Goal: Task Accomplishment & Management: Complete application form

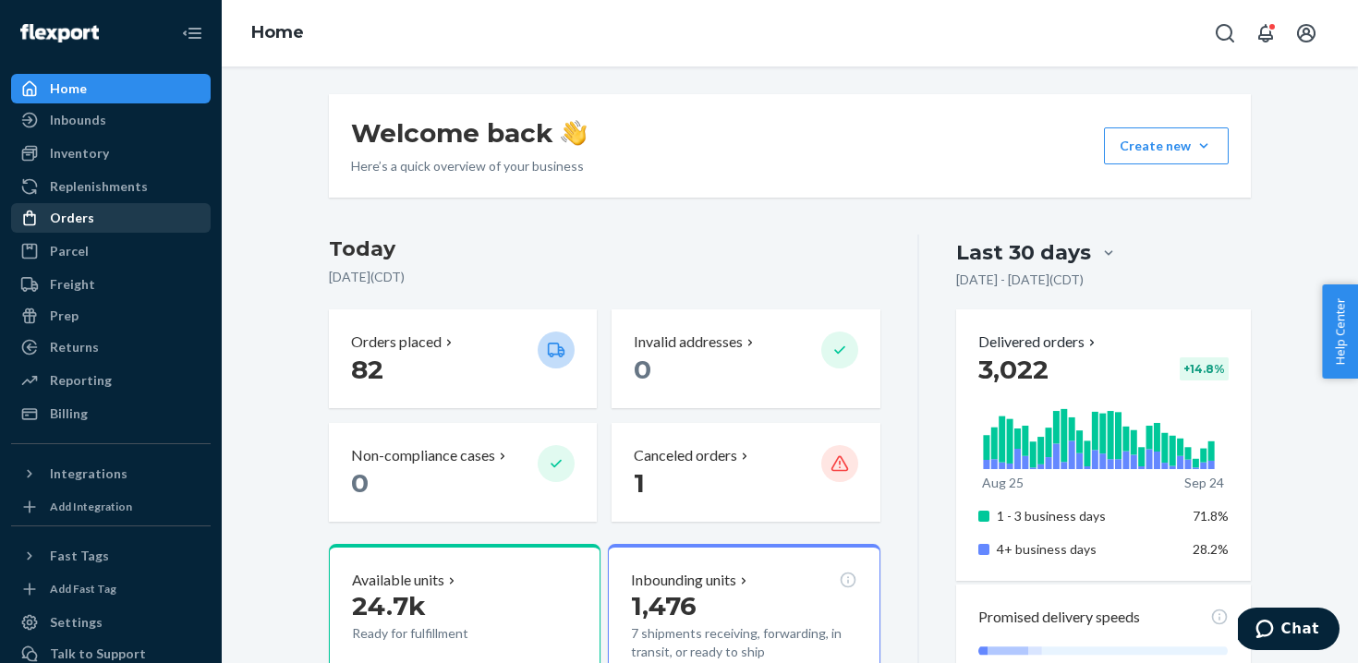
click at [95, 215] on div "Orders" at bounding box center [111, 218] width 196 height 26
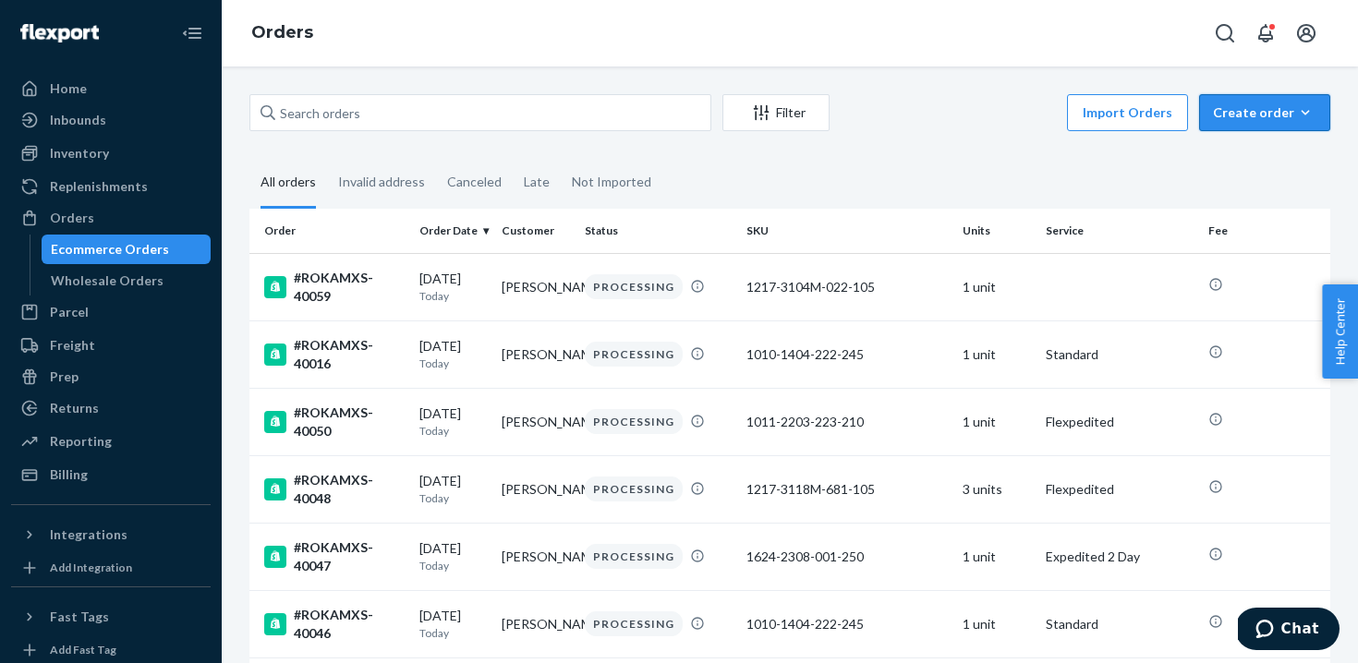
click at [1274, 109] on div "Create order" at bounding box center [1264, 112] width 103 height 18
click at [1259, 164] on span "Ecommerce order" at bounding box center [1276, 157] width 115 height 13
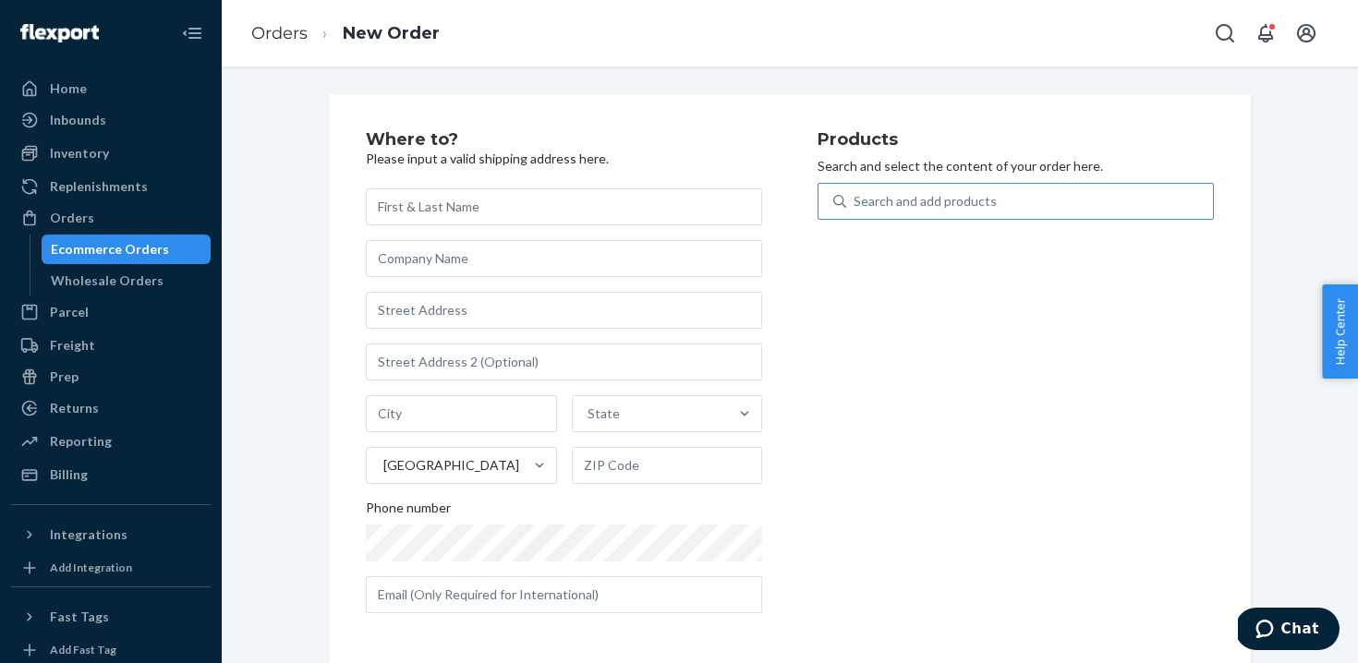
click at [899, 196] on div "Search and add products" at bounding box center [925, 201] width 143 height 18
click at [856, 196] on input "Search and add products" at bounding box center [855, 201] width 2 height 18
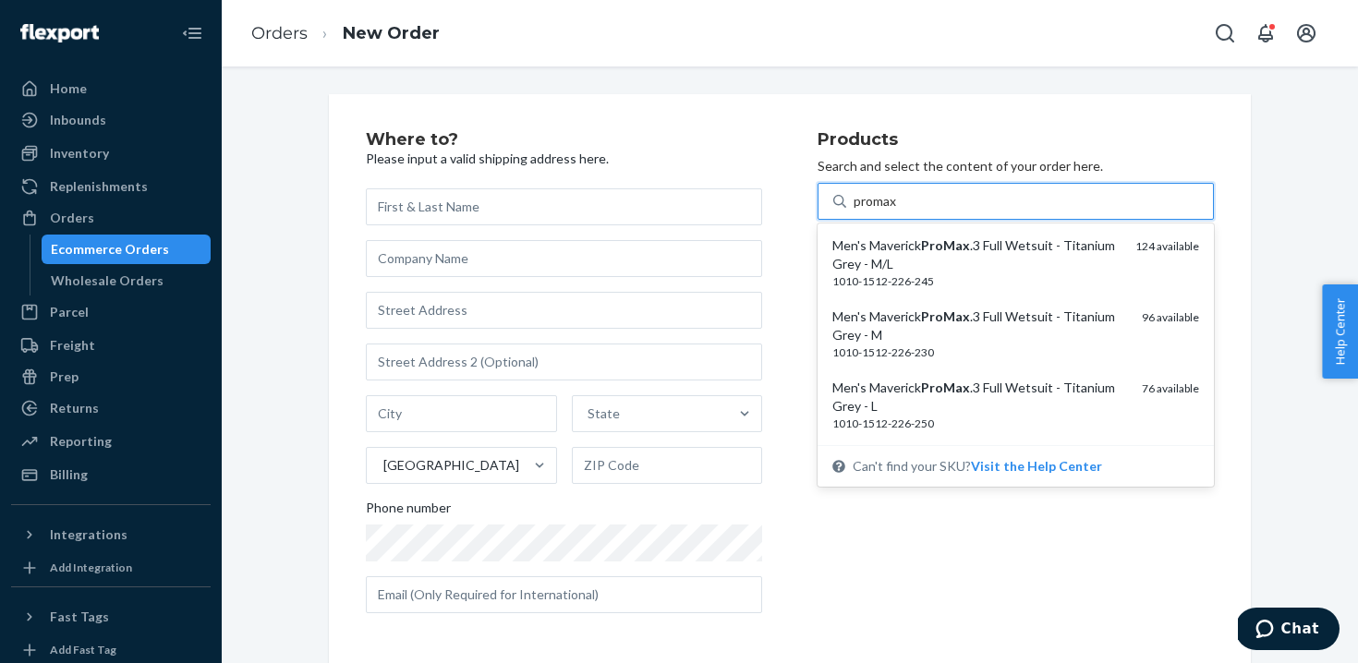
type input "promax"
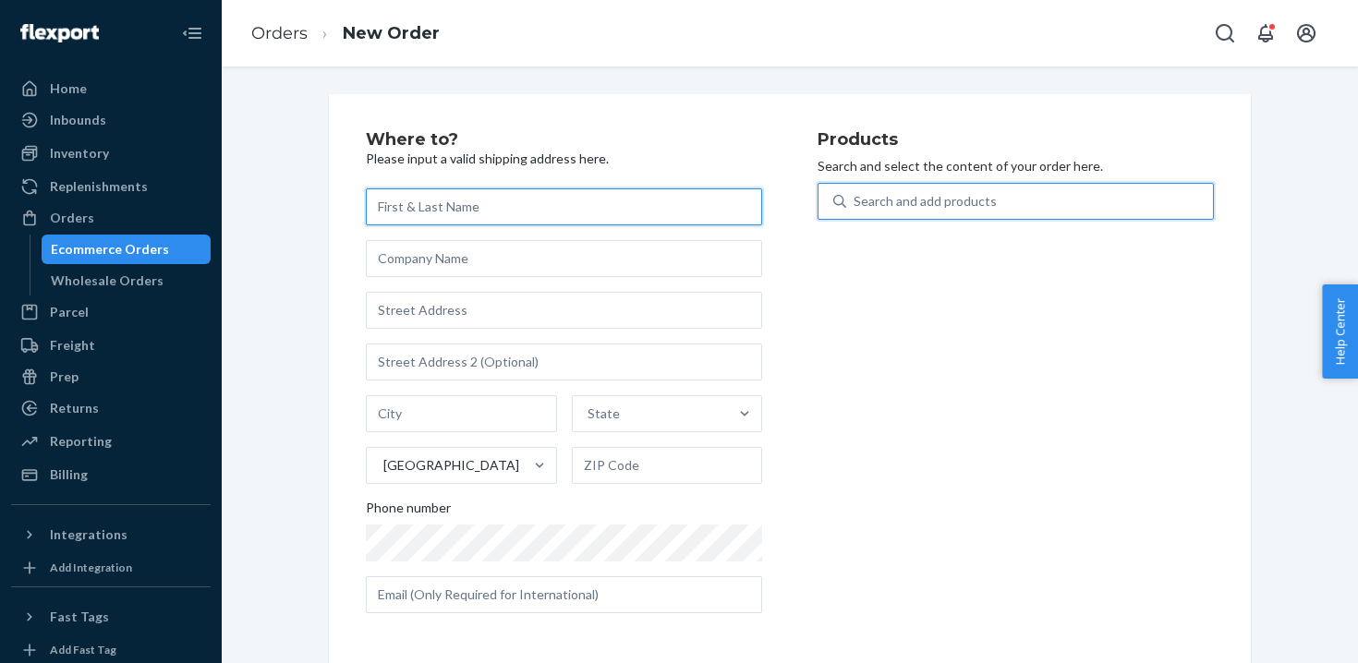
click at [466, 212] on input "text" at bounding box center [564, 207] width 396 height 37
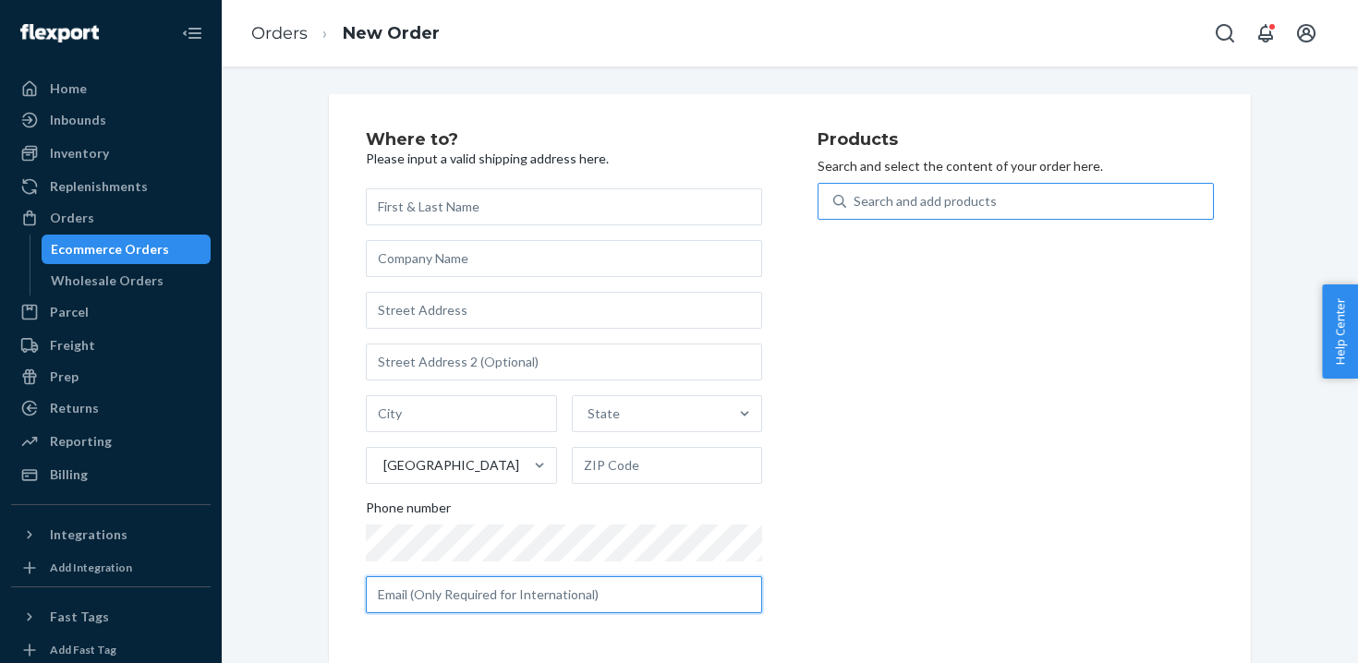
click at [486, 601] on input "text" at bounding box center [564, 595] width 396 height 37
paste input "[EMAIL_ADDRESS][DOMAIN_NAME]"
type input "[EMAIL_ADDRESS][DOMAIN_NAME]"
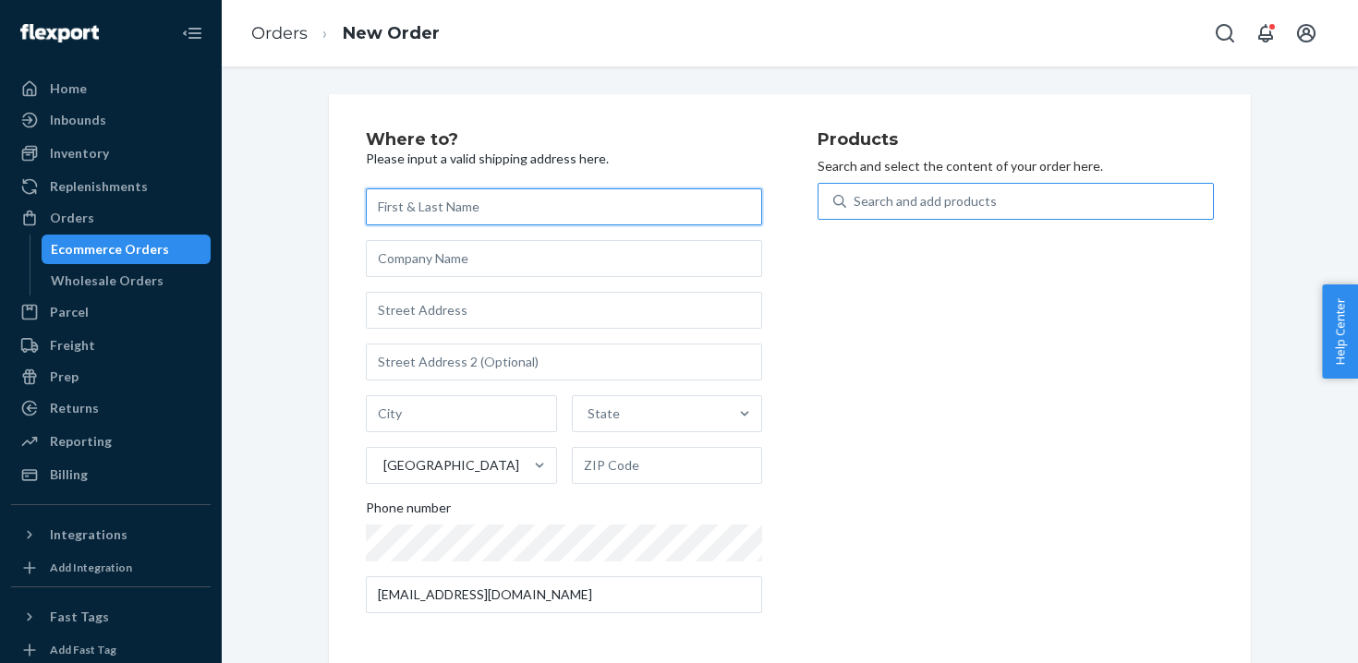
click at [516, 215] on input "text" at bounding box center [564, 207] width 396 height 37
type input "[PERSON_NAME]"
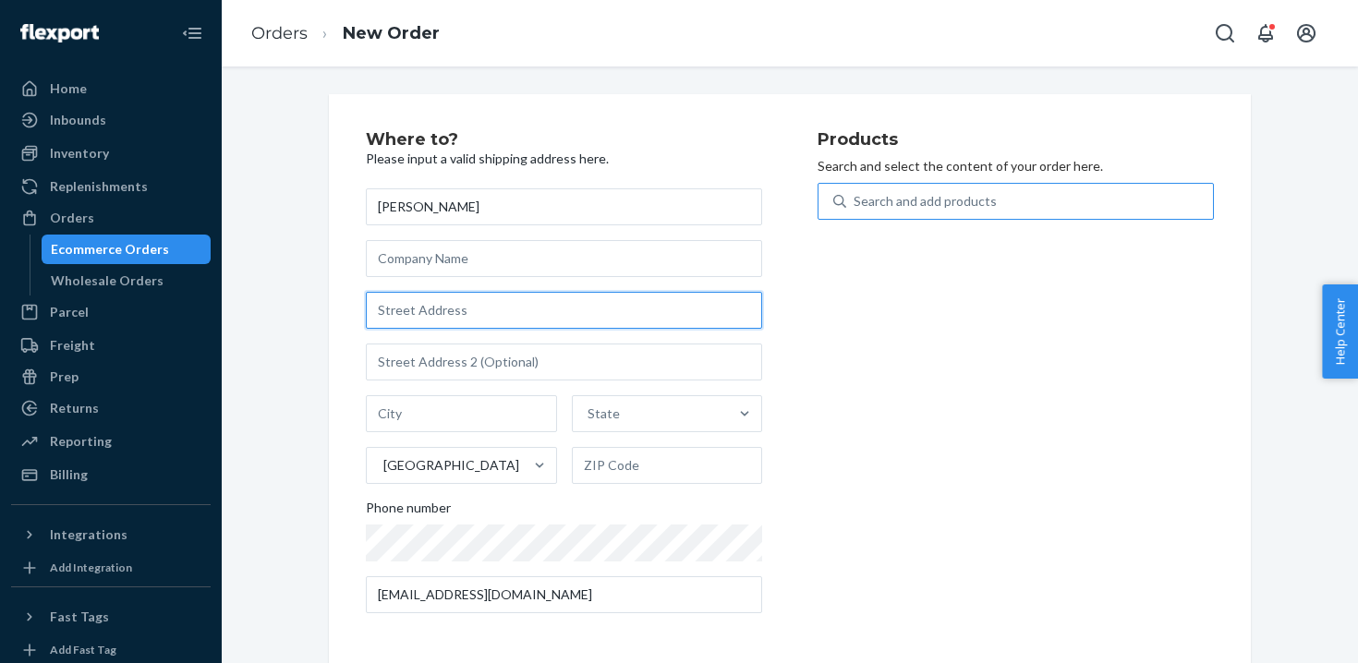
click at [485, 307] on input "text" at bounding box center [564, 310] width 396 height 37
paste input "[STREET_ADDRESS][PERSON_NAME]"
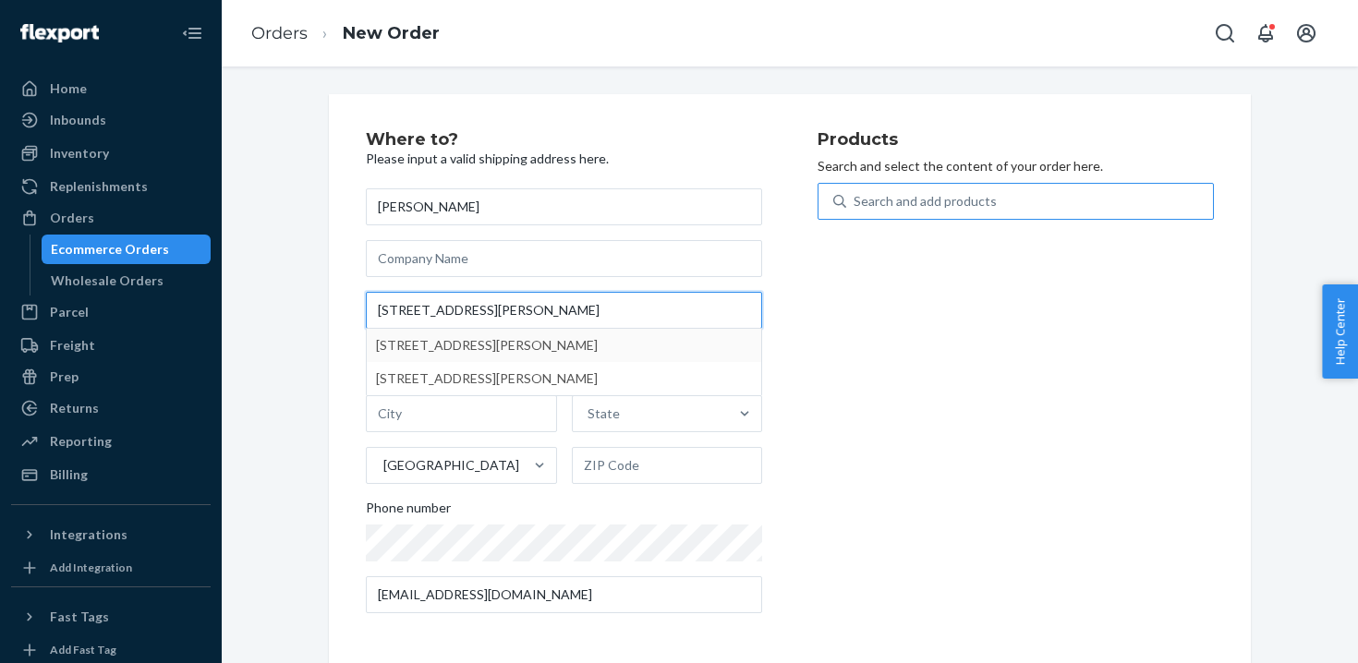
type input "[STREET_ADDRESS][PERSON_NAME]"
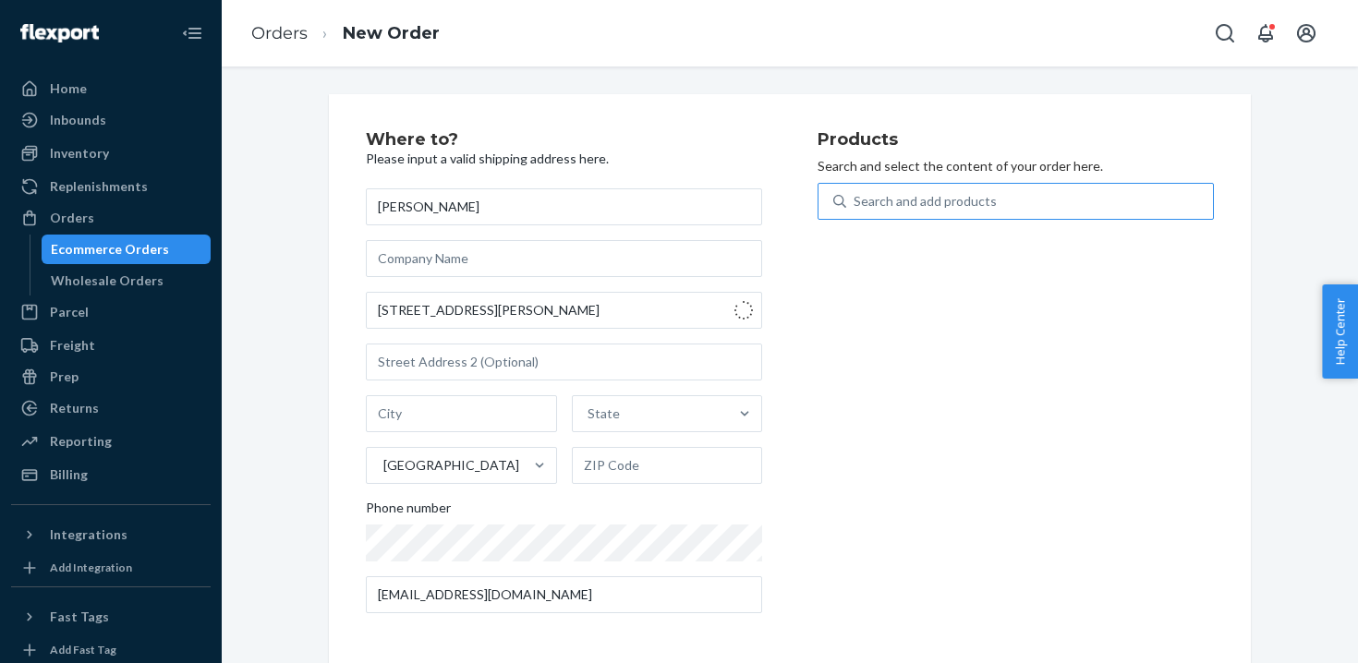
type input "[GEOGRAPHIC_DATA]"
type input "02140"
type input "[STREET_ADDRESS][PERSON_NAME]"
click at [883, 349] on div "Products Search and select the content of your order here. Search and add produ…" at bounding box center [1016, 379] width 396 height 497
click at [915, 201] on div "Search and add products" at bounding box center [925, 201] width 143 height 18
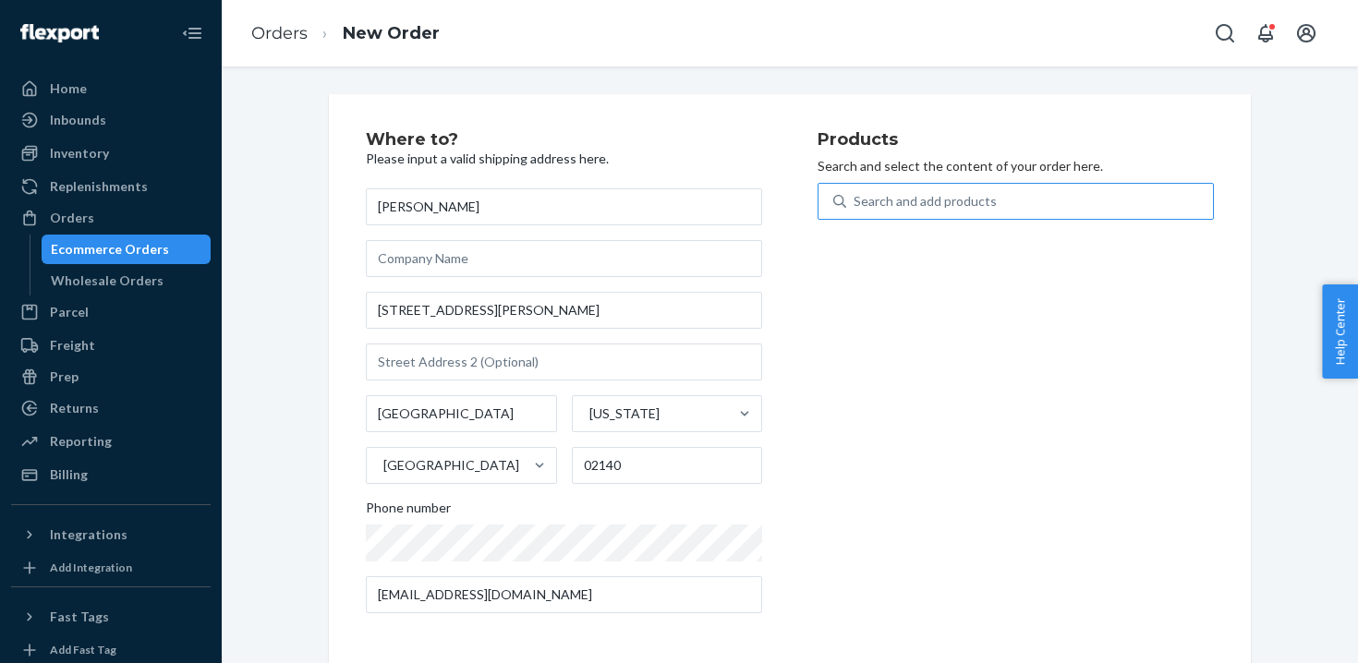
click at [856, 201] on input "Search and add products" at bounding box center [855, 201] width 2 height 18
type input "women's promax"
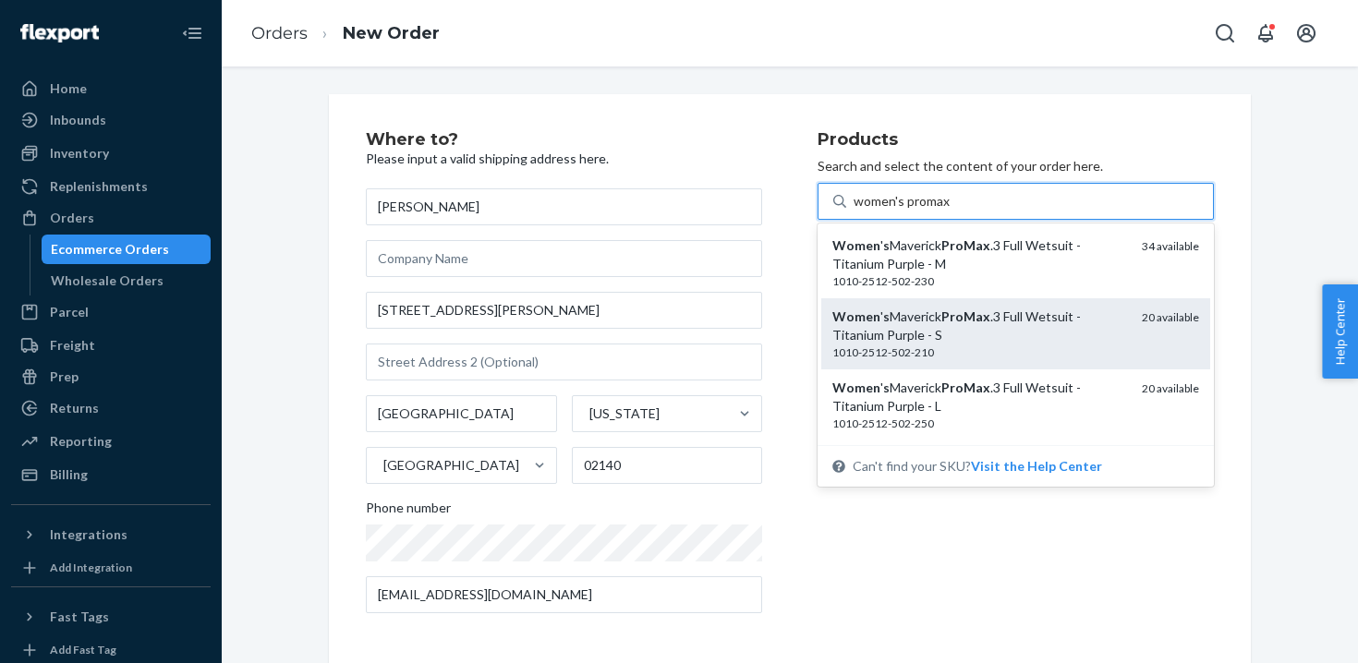
click at [987, 337] on div "Women ' s Maverick ProMax .3 Full Wetsuit - Titanium Purple - S" at bounding box center [980, 326] width 295 height 37
click at [951, 211] on input "women's promax" at bounding box center [902, 201] width 97 height 18
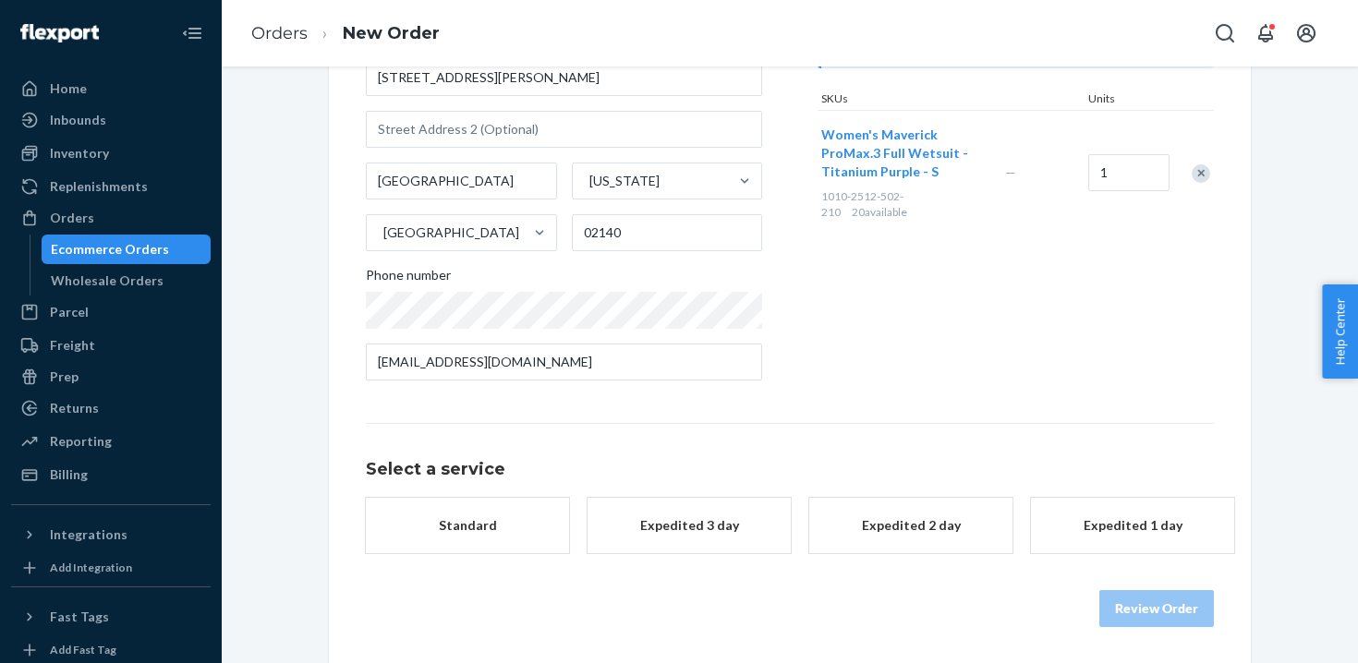
scroll to position [235, 0]
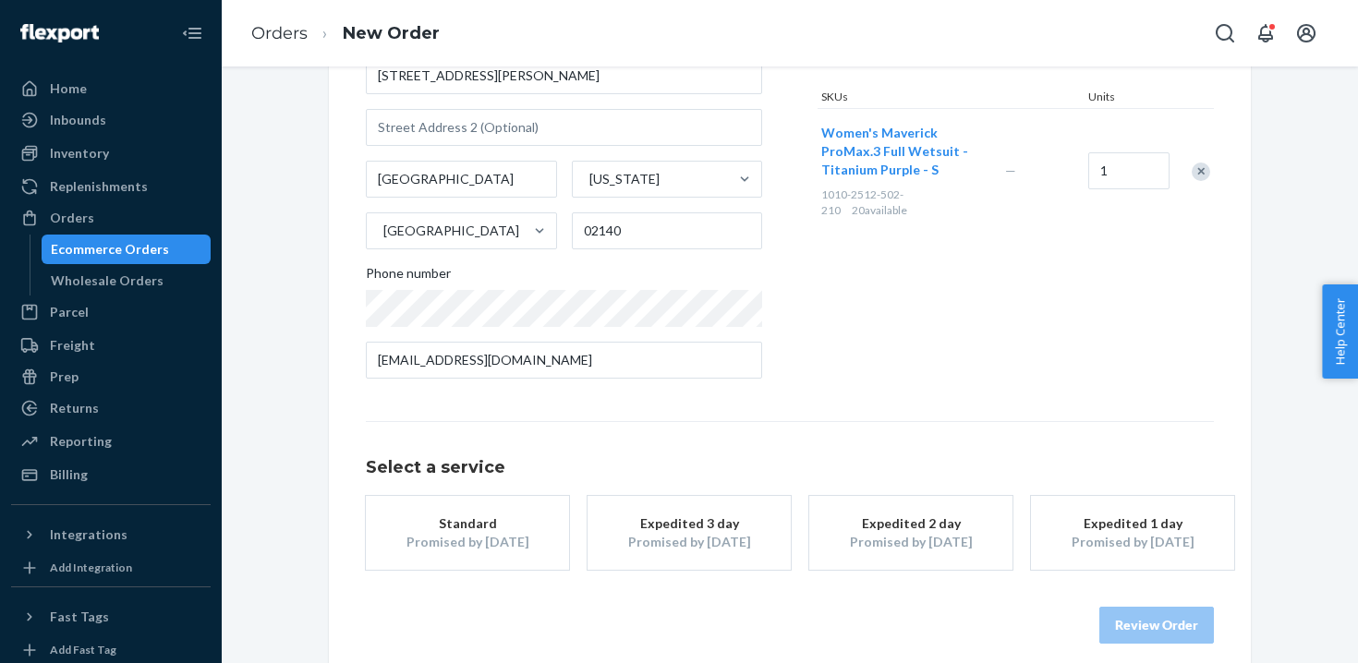
click at [481, 528] on div "Standard" at bounding box center [468, 524] width 148 height 18
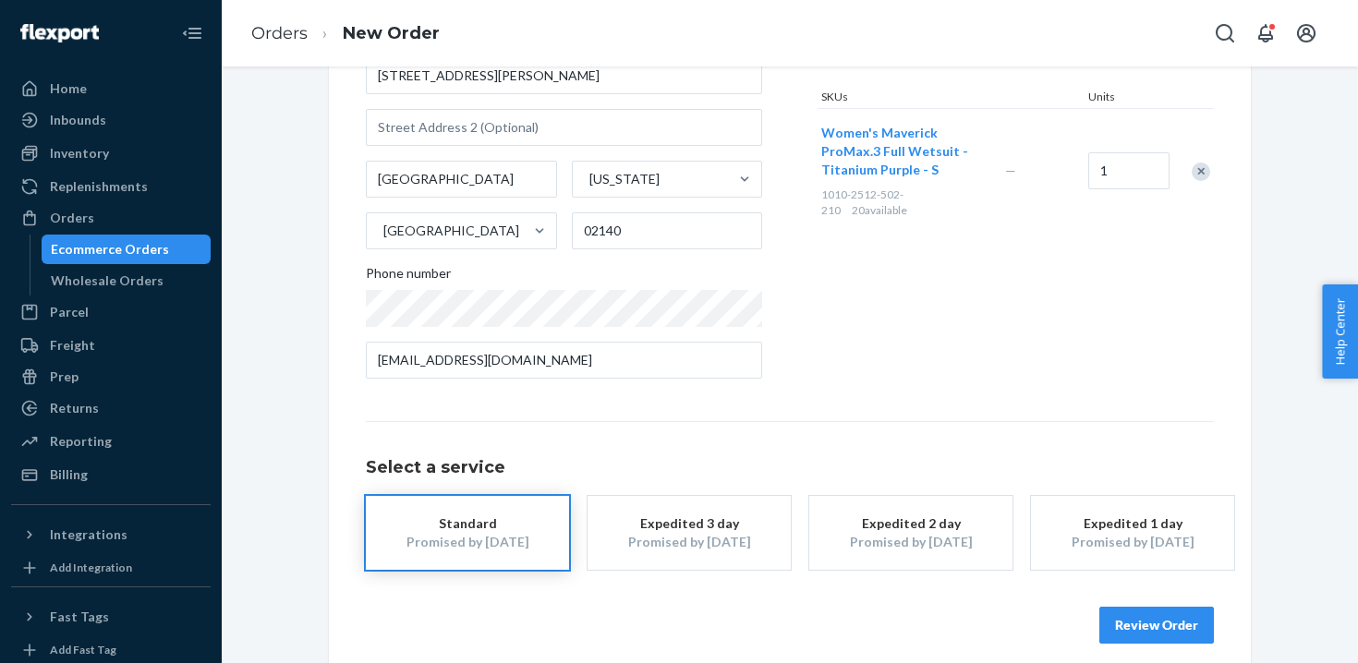
click at [1130, 618] on button "Review Order" at bounding box center [1157, 625] width 115 height 37
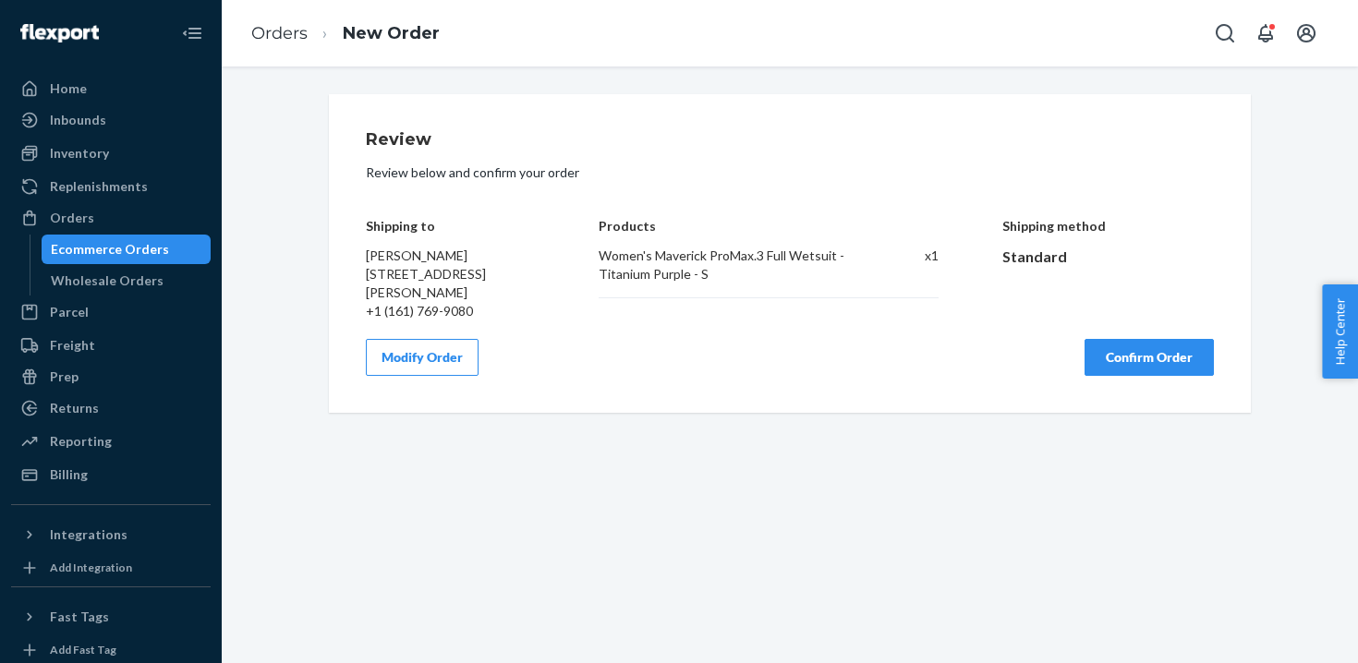
scroll to position [0, 0]
click at [1135, 357] on button "Confirm Order" at bounding box center [1149, 357] width 129 height 37
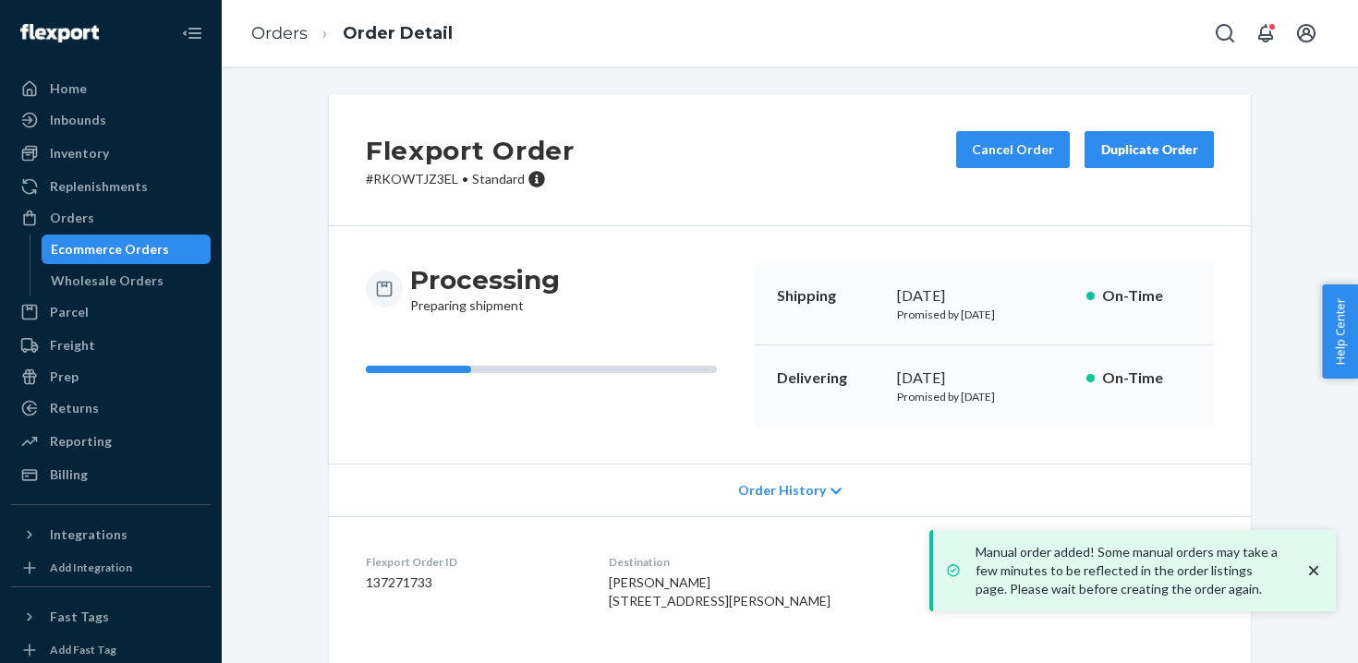
click at [421, 181] on p "# RKOWTJZ3EL • Standard" at bounding box center [470, 179] width 209 height 18
copy p "RKOWTJZ3EL"
